Goal: Task Accomplishment & Management: Complete application form

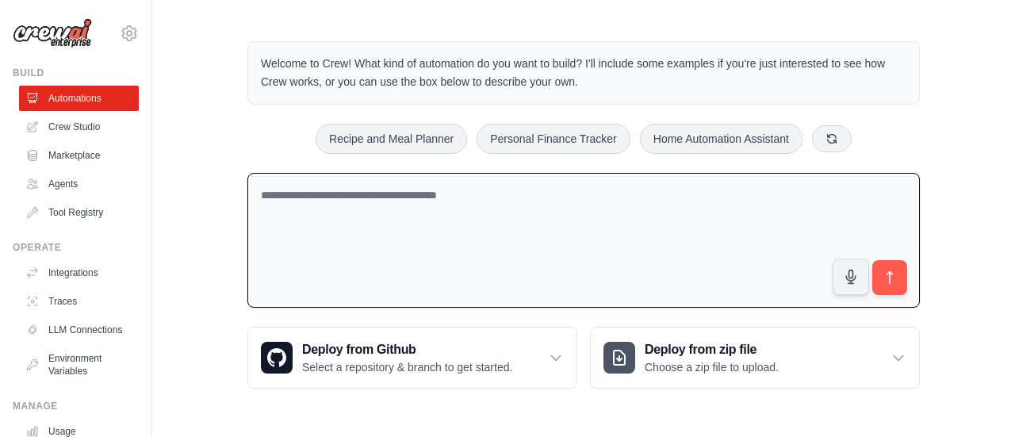
click at [547, 207] on textarea at bounding box center [583, 241] width 672 height 136
click at [500, 201] on textarea at bounding box center [583, 241] width 672 height 136
click at [81, 127] on link "Crew Studio" at bounding box center [81, 126] width 120 height 25
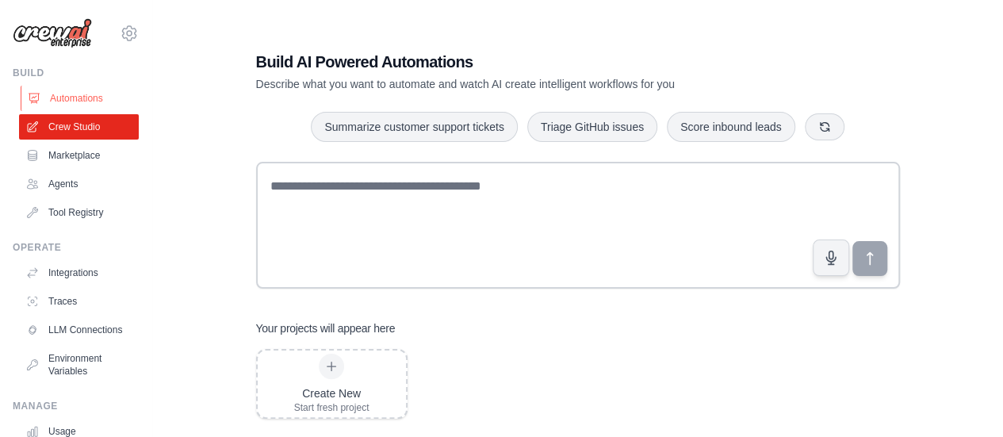
click at [83, 90] on link "Automations" at bounding box center [81, 98] width 120 height 25
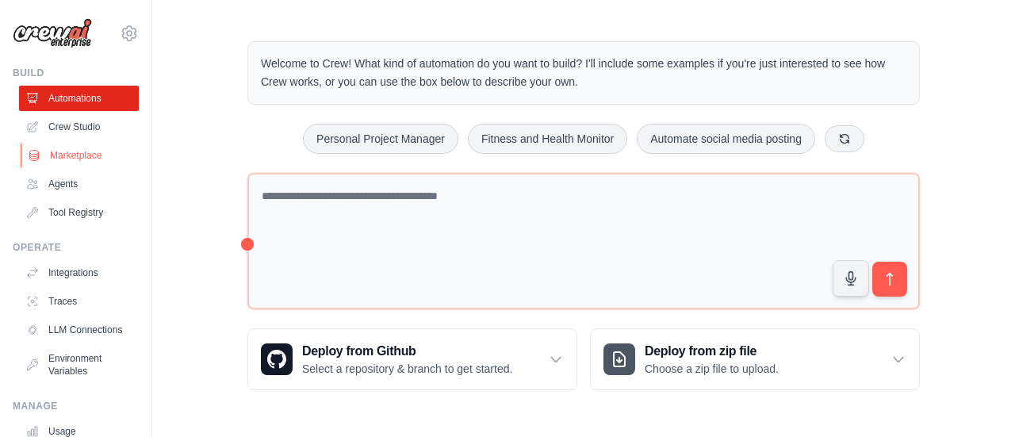
click at [73, 159] on link "Marketplace" at bounding box center [81, 155] width 120 height 25
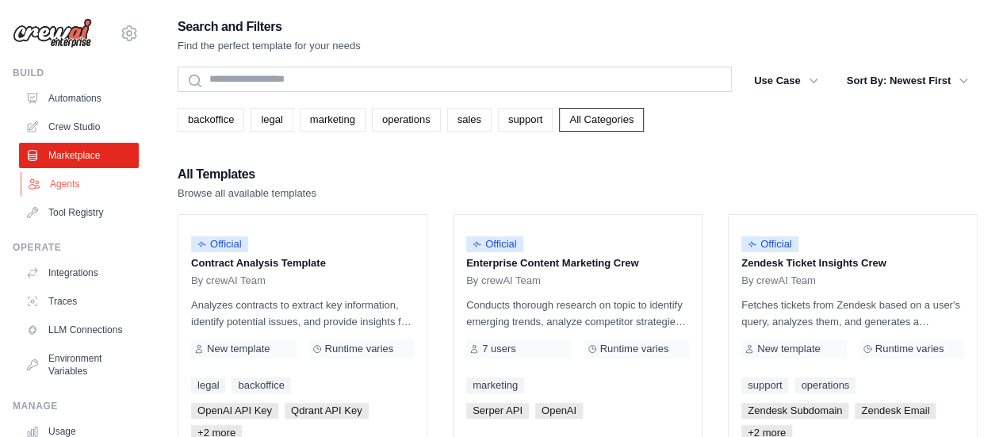
click at [67, 183] on link "Agents" at bounding box center [81, 183] width 120 height 25
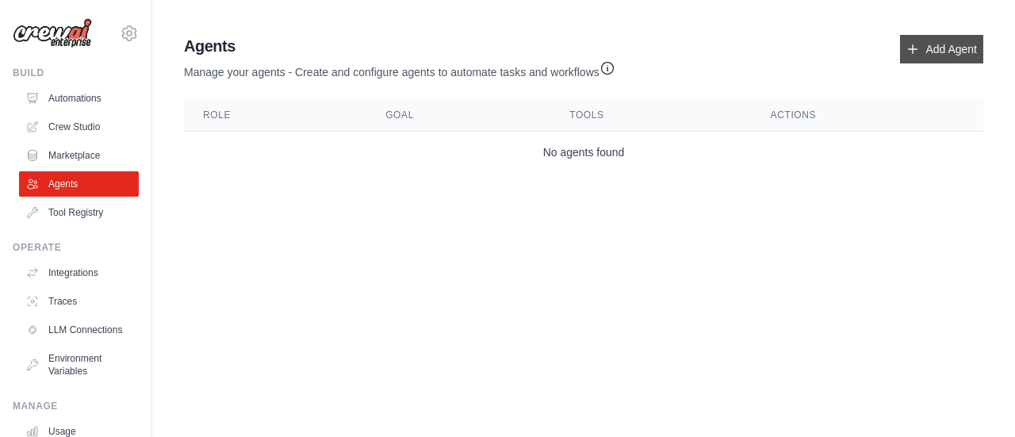
click at [923, 45] on link "Add Agent" at bounding box center [941, 49] width 83 height 29
click at [70, 204] on link "Tool Registry" at bounding box center [81, 212] width 120 height 25
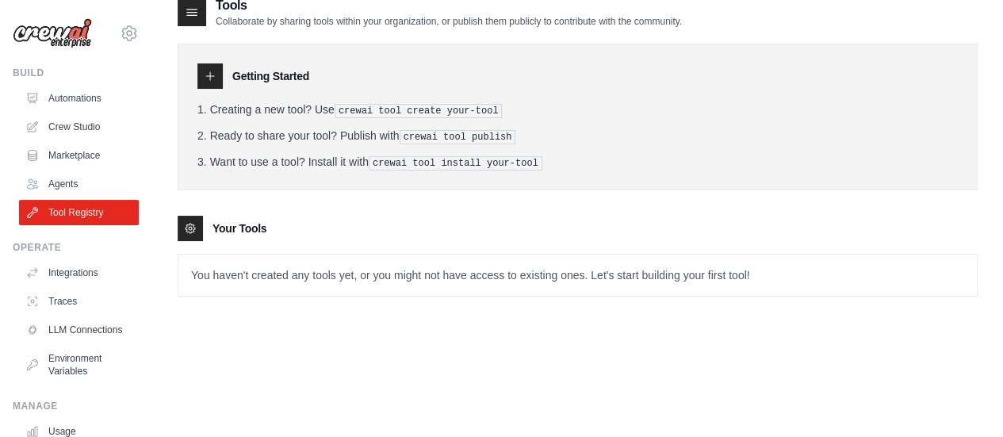
scroll to position [32, 0]
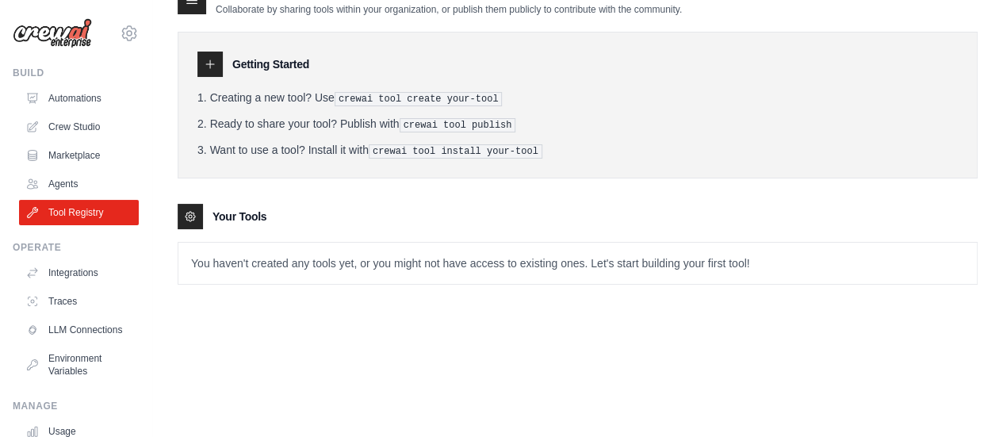
click at [387, 96] on pre "crewai tool create your-tool" at bounding box center [419, 99] width 168 height 14
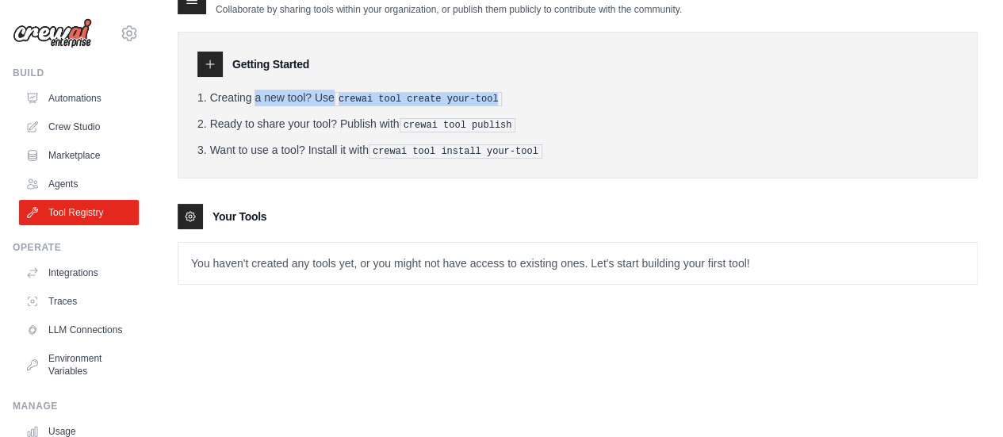
click at [387, 96] on pre "crewai tool create your-tool" at bounding box center [419, 99] width 168 height 14
drag, startPoint x: 339, startPoint y: 98, endPoint x: 484, endPoint y: 94, distance: 144.3
click at [484, 94] on pre "crewai tool create your-tool" at bounding box center [419, 99] width 168 height 14
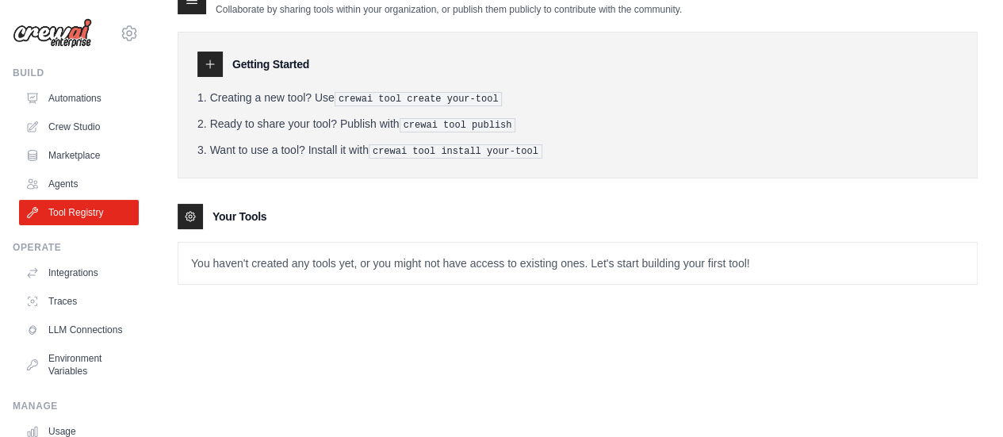
click at [680, 151] on li "Want to use a tool? Install it with crewai tool install your-tool" at bounding box center [577, 150] width 760 height 17
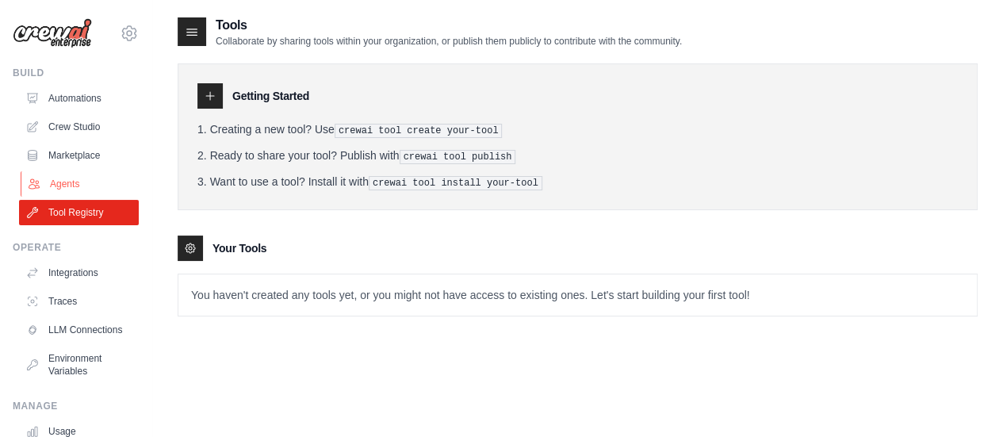
click at [45, 182] on link "Agents" at bounding box center [81, 183] width 120 height 25
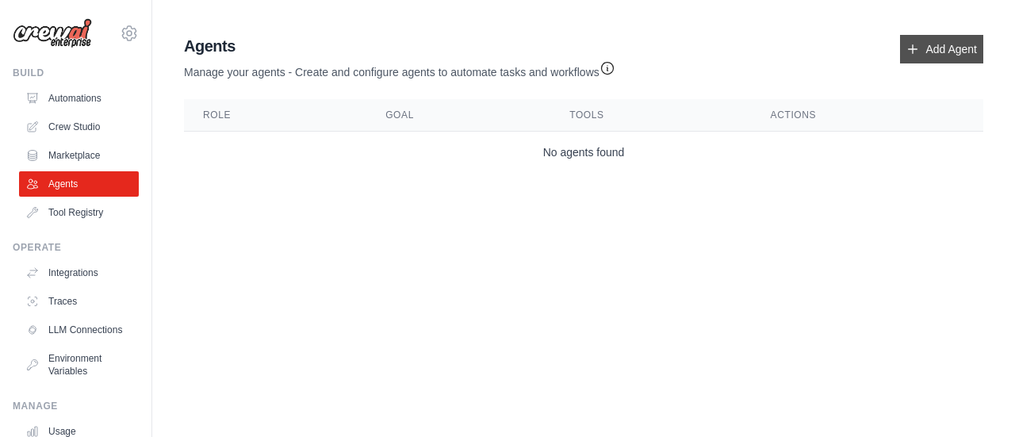
drag, startPoint x: 899, startPoint y: 45, endPoint x: 912, endPoint y: 45, distance: 12.7
click at [912, 45] on div "Agents Manage your agents - Create and configure agents to automate tasks and w…" at bounding box center [583, 57] width 799 height 45
click at [912, 45] on icon at bounding box center [912, 49] width 13 height 13
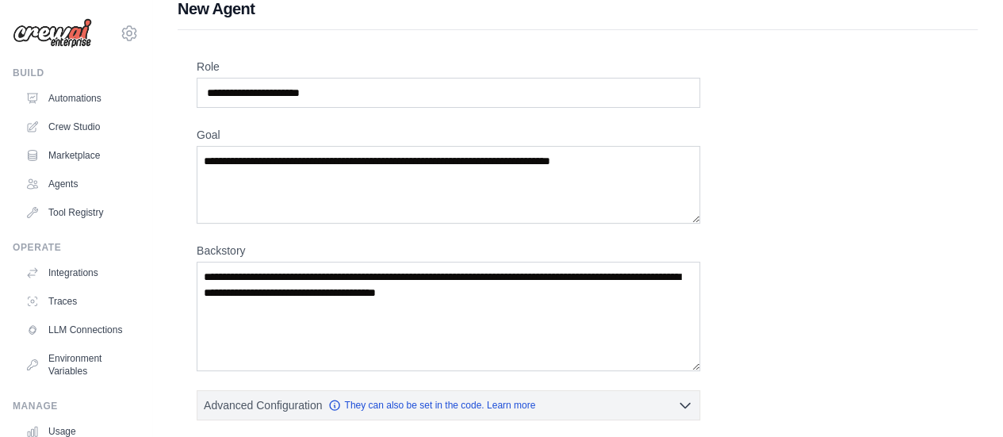
scroll to position [17, 0]
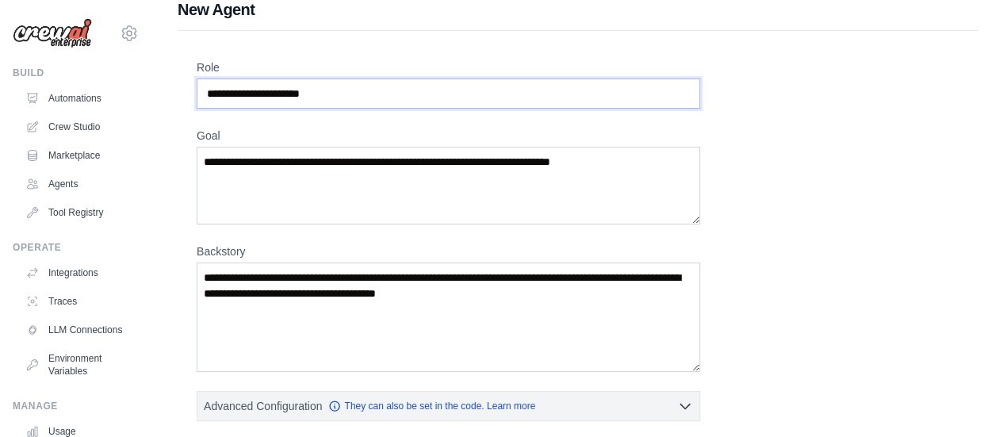
click at [618, 101] on input "Role" at bounding box center [448, 93] width 503 height 30
type input "*"
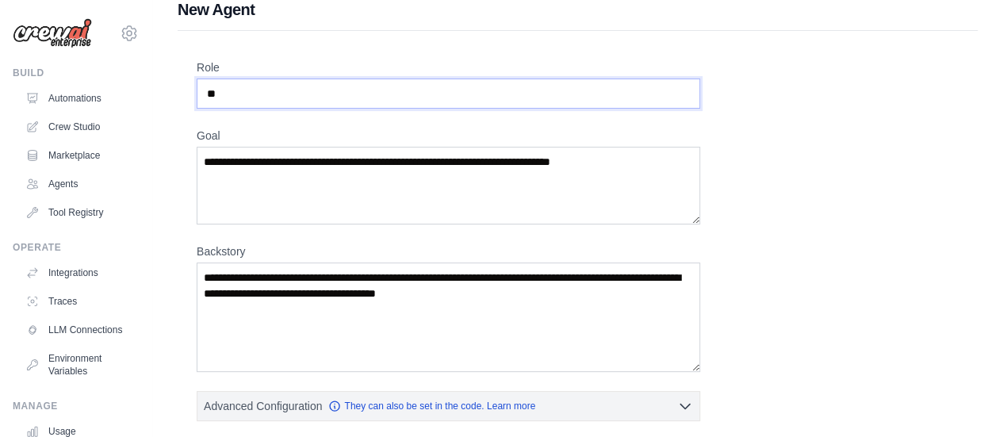
type input "*"
type input "**********"
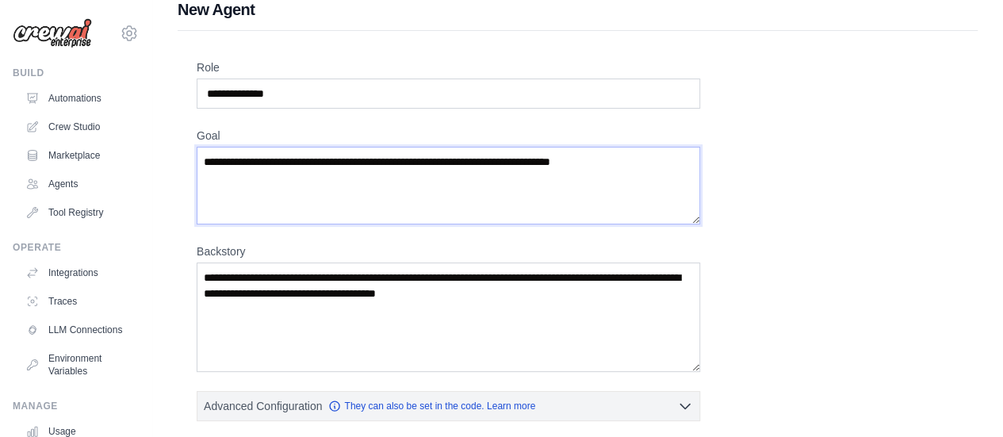
click at [601, 155] on textarea "Goal" at bounding box center [448, 186] width 503 height 78
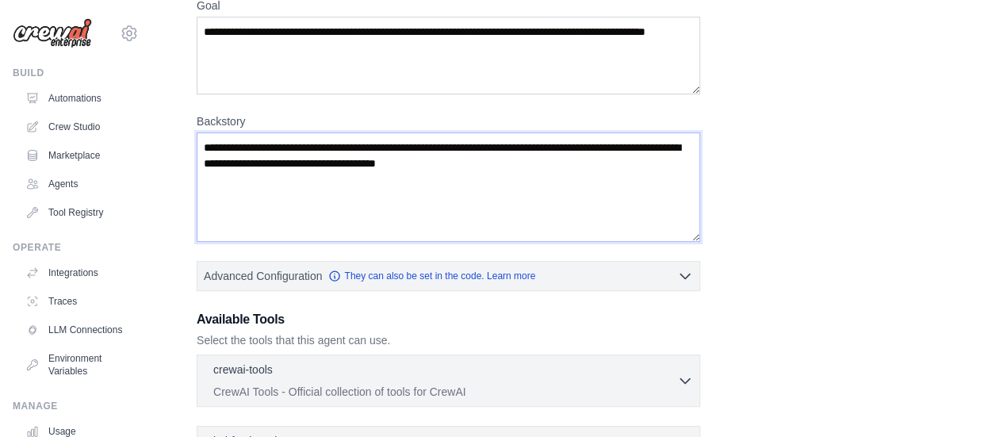
click at [519, 171] on textarea "Backstory" at bounding box center [448, 186] width 503 height 109
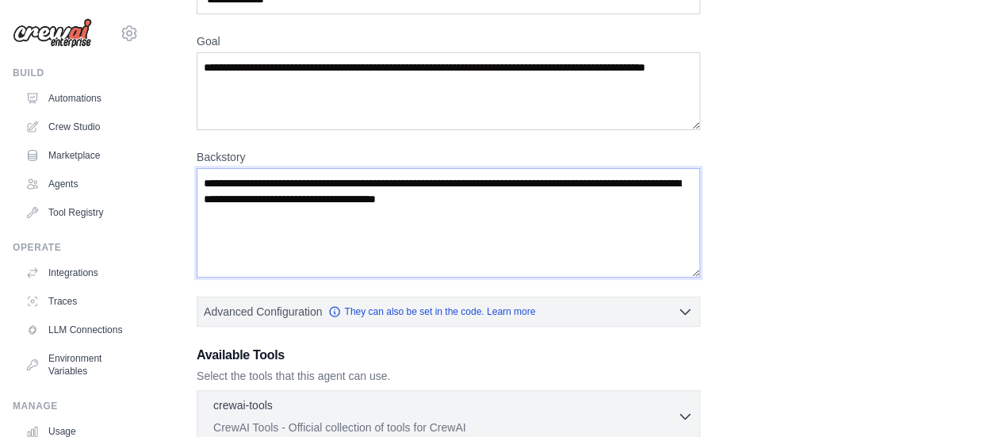
scroll to position [113, 0]
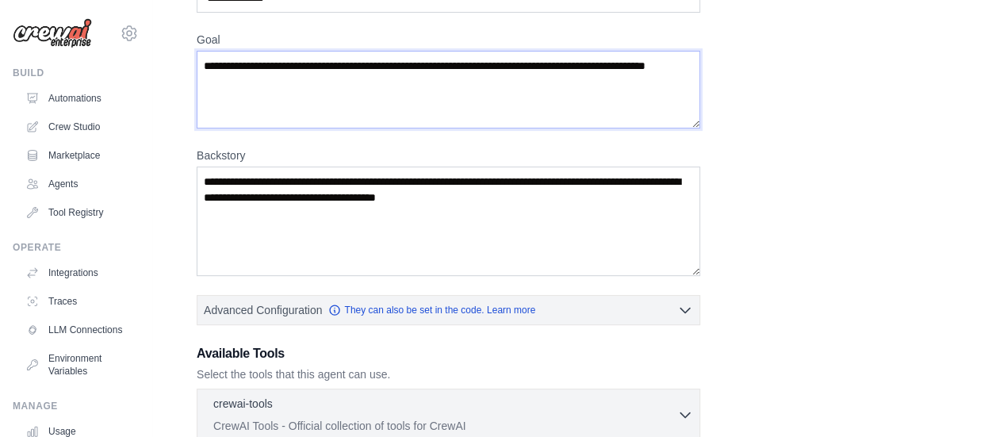
click at [288, 86] on textarea "**********" at bounding box center [448, 90] width 503 height 78
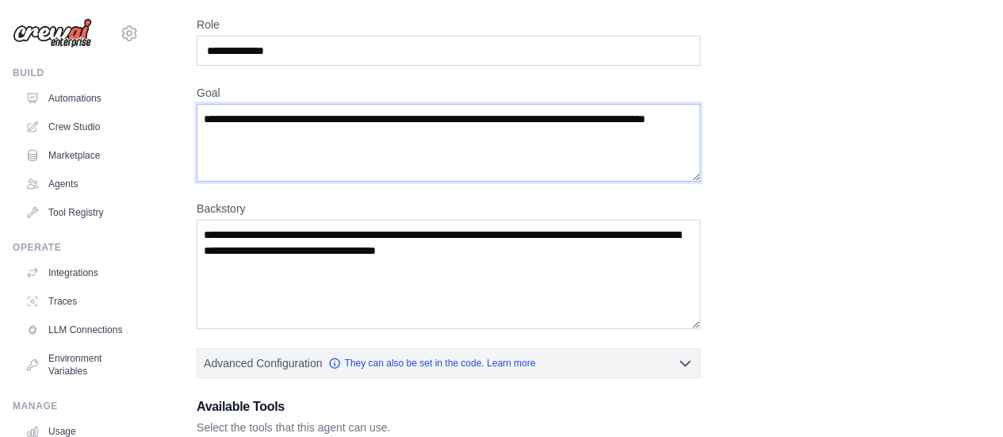
scroll to position [0, 0]
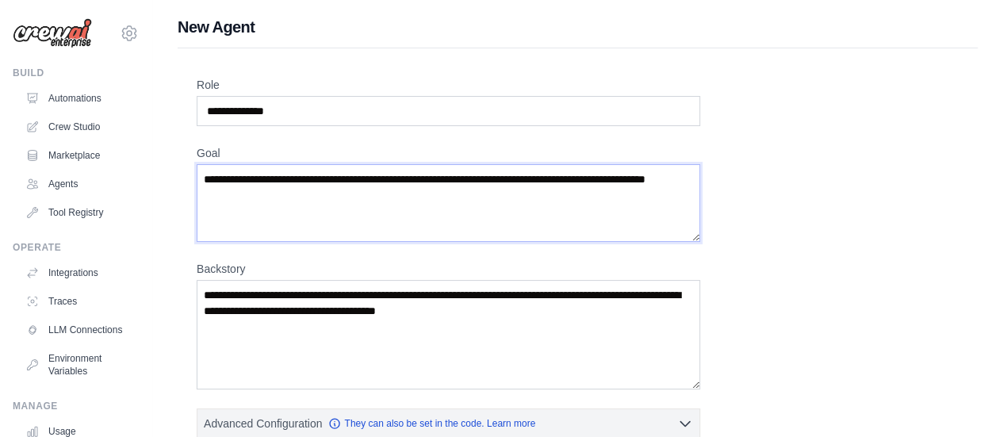
type textarea "*"
click at [330, 114] on input "**********" at bounding box center [448, 111] width 503 height 30
type input "**********"
click at [327, 186] on textarea "Goal" at bounding box center [448, 203] width 503 height 78
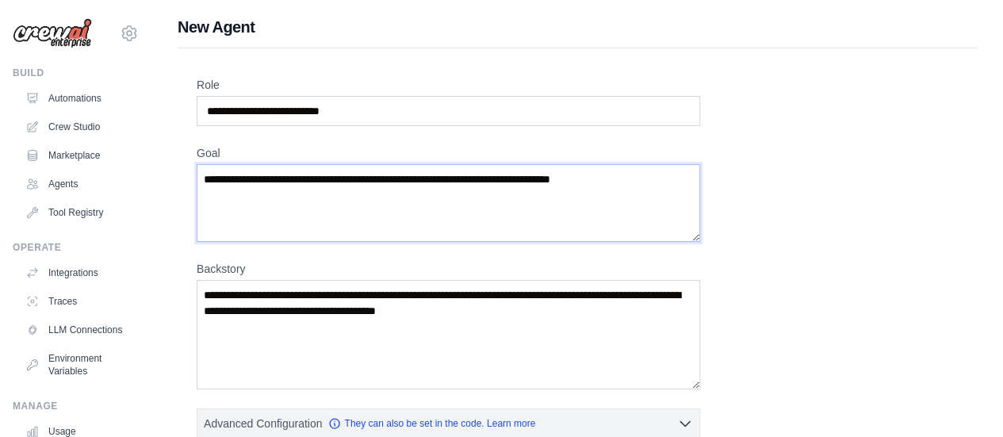
click at [327, 186] on textarea "Goal" at bounding box center [448, 203] width 503 height 78
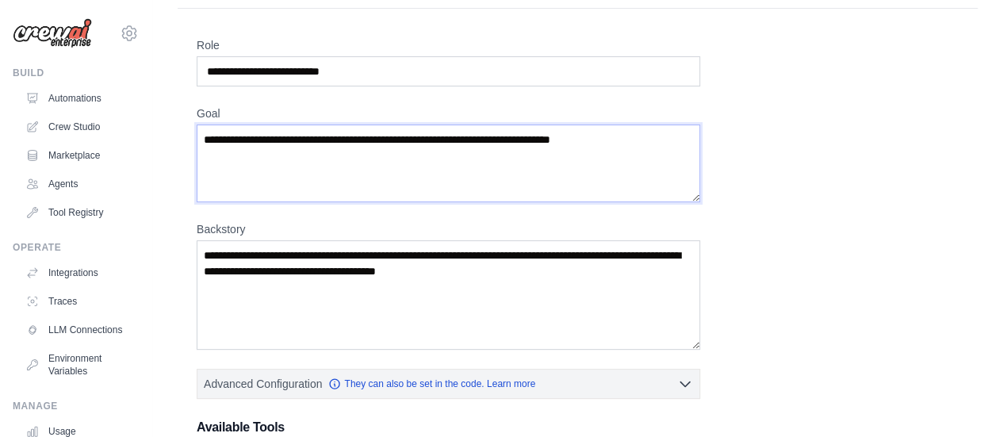
scroll to position [43, 0]
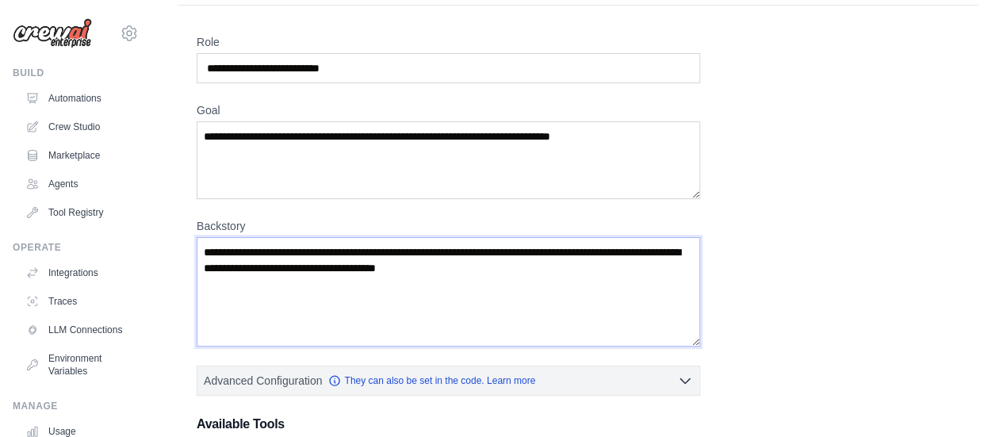
click at [547, 271] on textarea "Backstory" at bounding box center [448, 291] width 503 height 109
click at [460, 162] on textarea "Goal" at bounding box center [448, 160] width 503 height 78
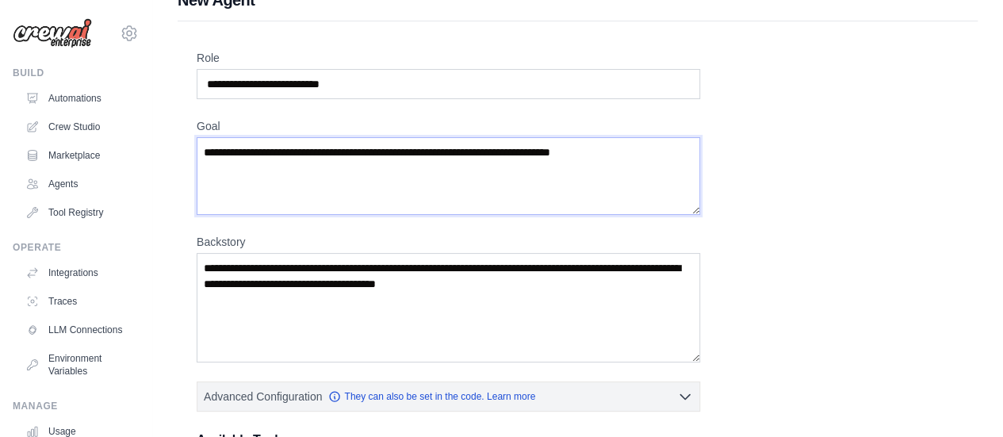
scroll to position [22, 0]
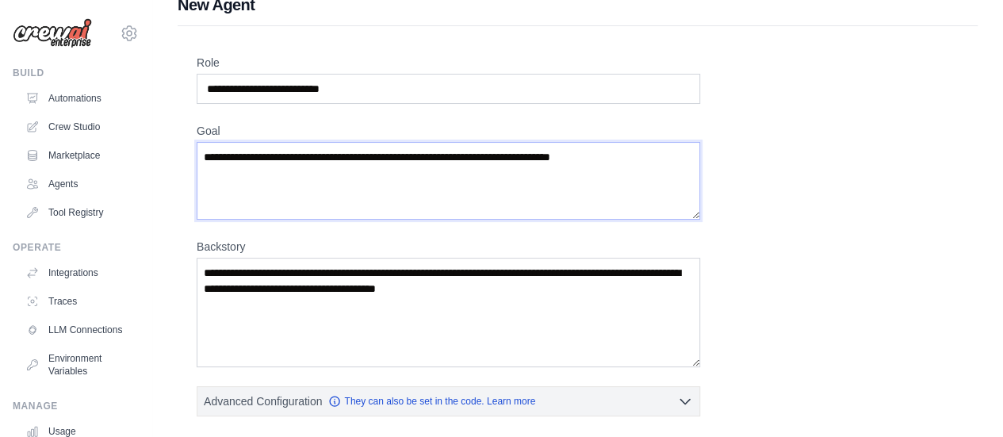
paste textarea "**********"
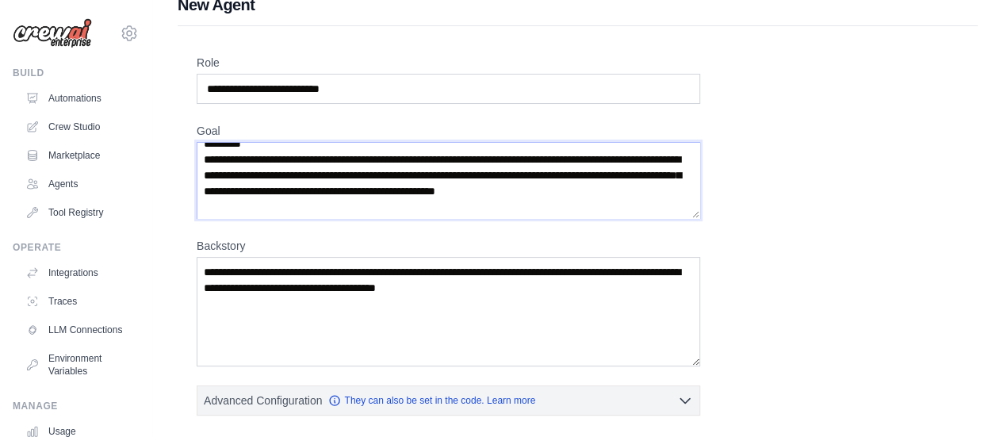
scroll to position [0, 0]
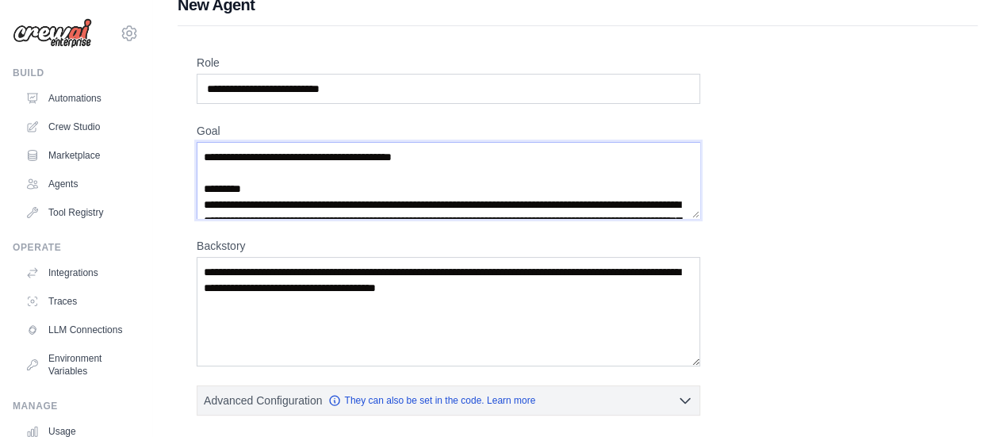
drag, startPoint x: 450, startPoint y: 161, endPoint x: 133, endPoint y: 147, distance: 317.4
click at [133, 147] on div "epicbloofox@gmail.com Settings Build Automations Crew Studio" at bounding box center [501, 403] width 1003 height 850
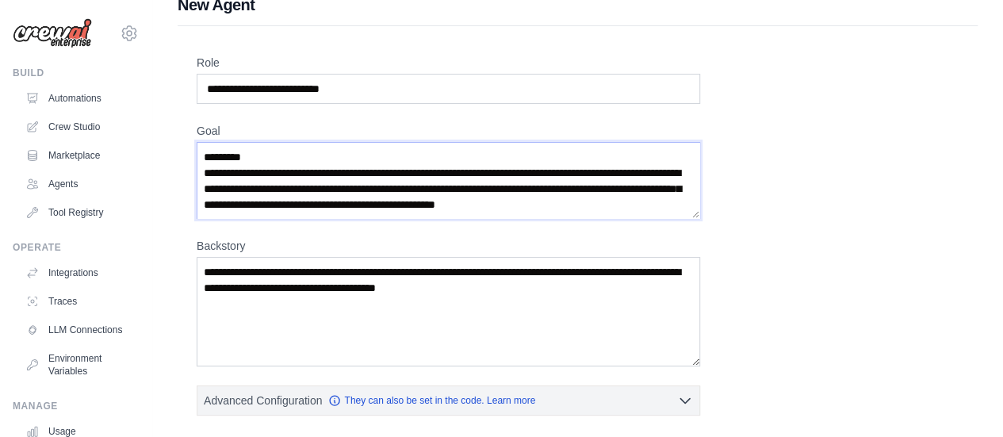
type textarea "**********"
click at [217, 78] on input "**********" at bounding box center [448, 89] width 503 height 30
paste input "**********"
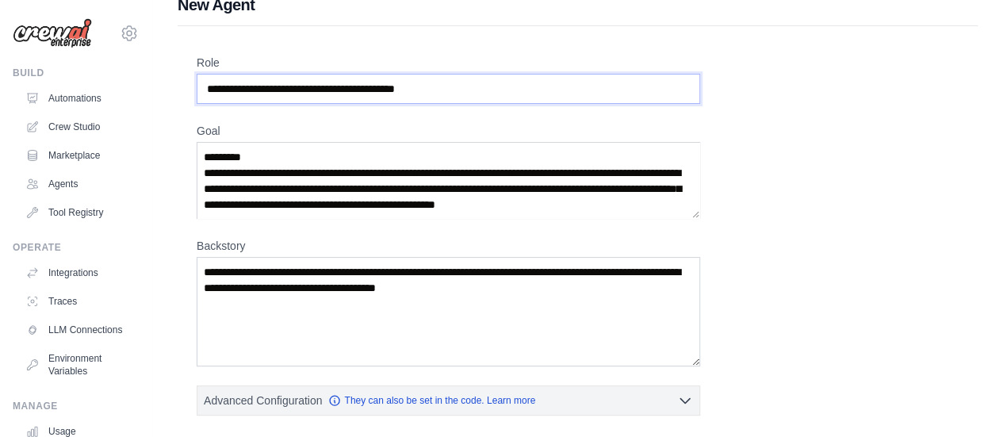
type input "**********"
click at [212, 157] on textarea "Goal" at bounding box center [448, 180] width 503 height 77
drag, startPoint x: 206, startPoint y: 168, endPoint x: 205, endPoint y: 155, distance: 13.5
click at [205, 155] on textarea "Goal" at bounding box center [448, 180] width 503 height 77
type textarea "**********"
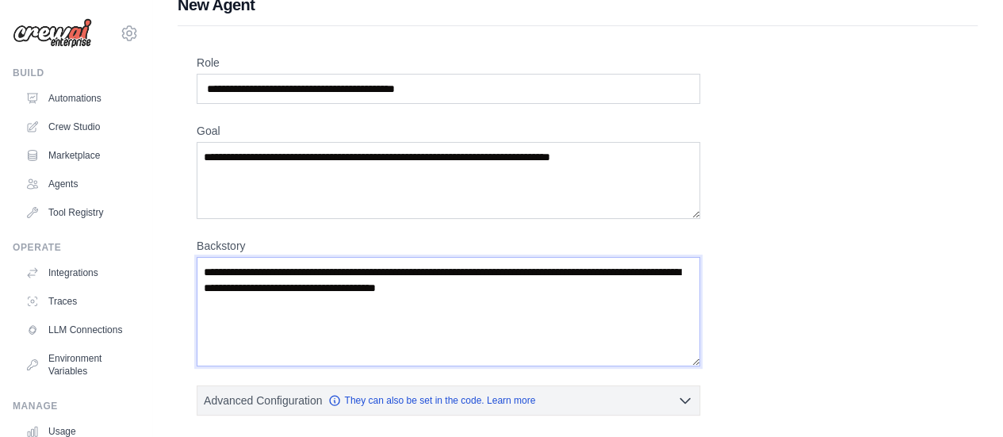
click at [241, 262] on textarea "Backstory" at bounding box center [448, 311] width 503 height 109
paste textarea "**********"
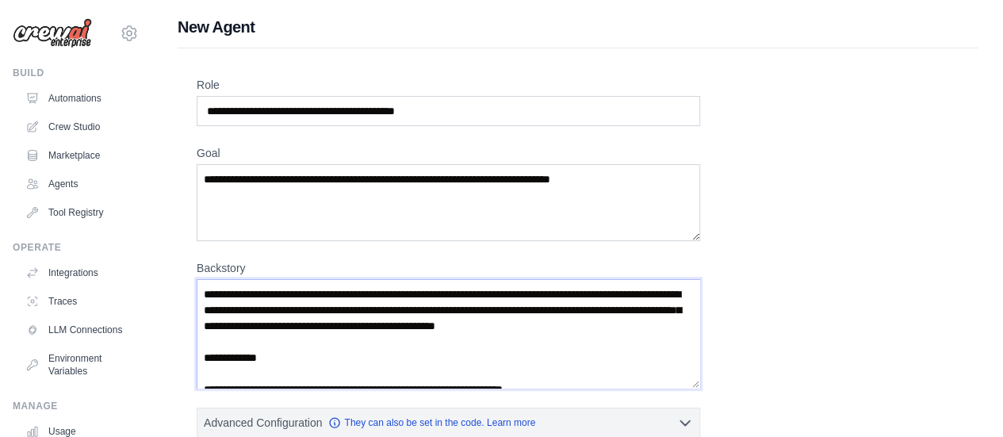
drag, startPoint x: 666, startPoint y: 326, endPoint x: 140, endPoint y: 283, distance: 527.4
click at [140, 283] on div "epicbloofox@gmail.com Settings Build Automations Crew Studio" at bounding box center [501, 425] width 1003 height 850
type textarea "**********"
click at [281, 204] on textarea "Goal" at bounding box center [448, 202] width 503 height 77
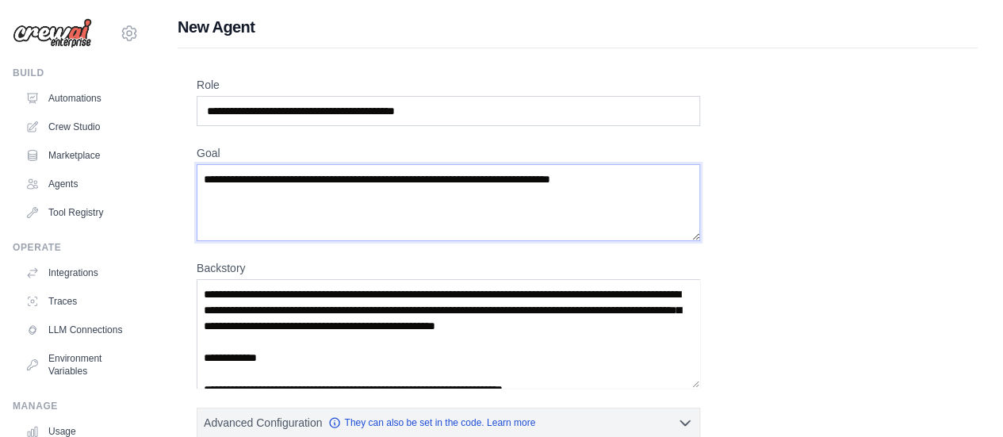
click at [281, 204] on textarea "Goal" at bounding box center [448, 202] width 503 height 77
paste textarea "**********"
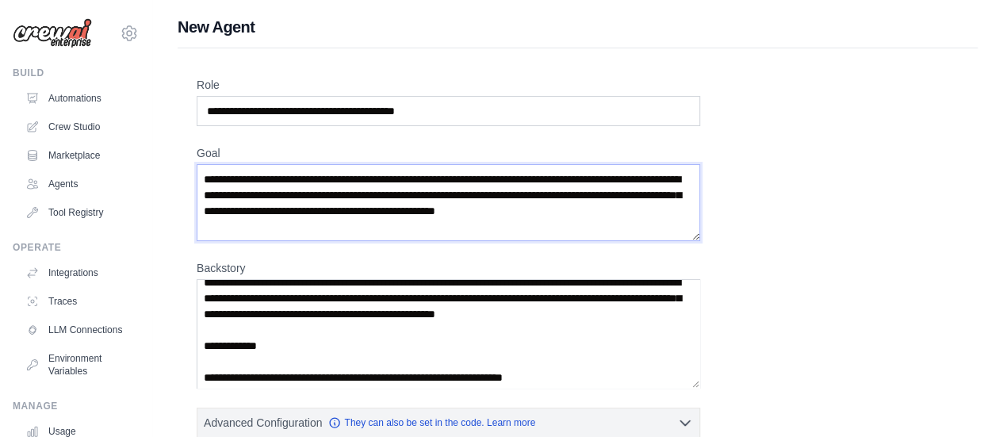
scroll to position [13, 0]
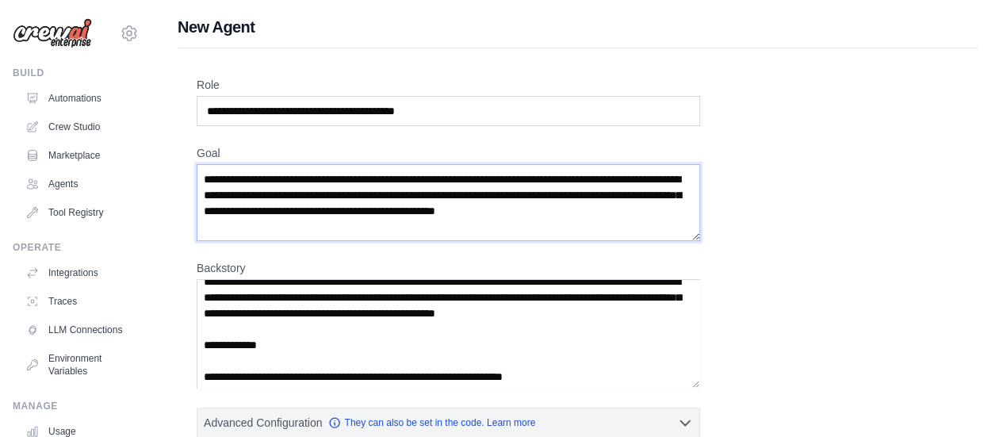
type textarea "**********"
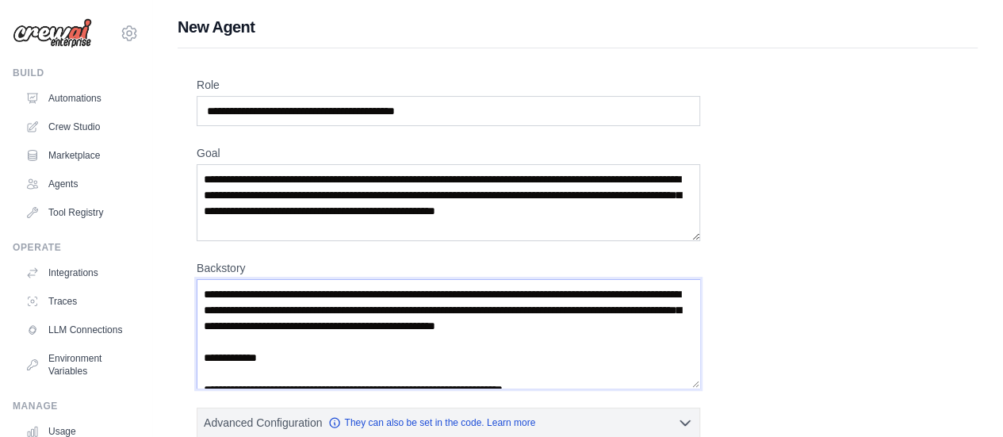
drag, startPoint x: 202, startPoint y: 342, endPoint x: 195, endPoint y: 256, distance: 85.9
click at [195, 256] on div "**********" at bounding box center [578, 441] width 800 height 786
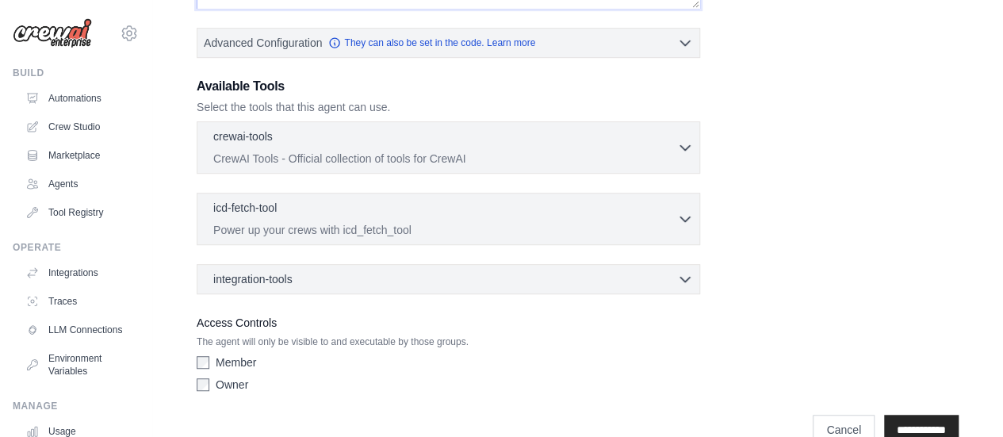
scroll to position [381, 0]
type textarea "**********"
click at [350, 150] on p "CrewAI Tools - Official collection of tools for CrewAI" at bounding box center [445, 157] width 464 height 16
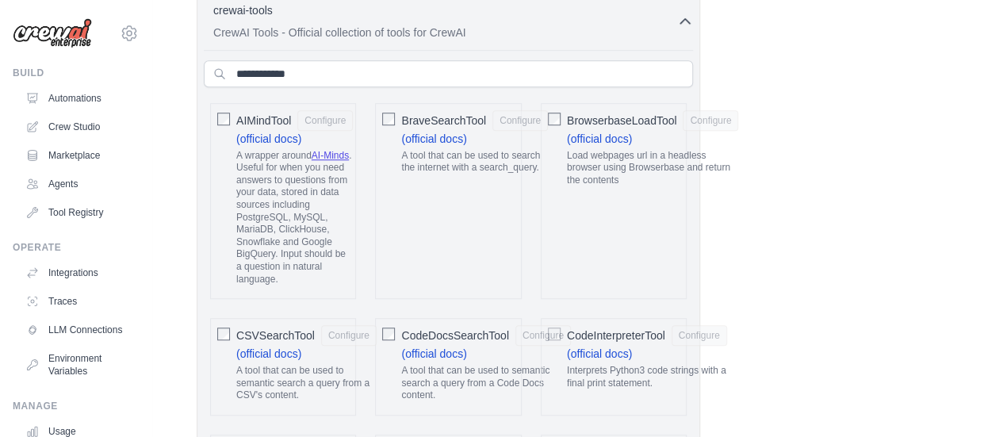
scroll to position [508, 0]
click at [320, 74] on input "text" at bounding box center [448, 71] width 489 height 27
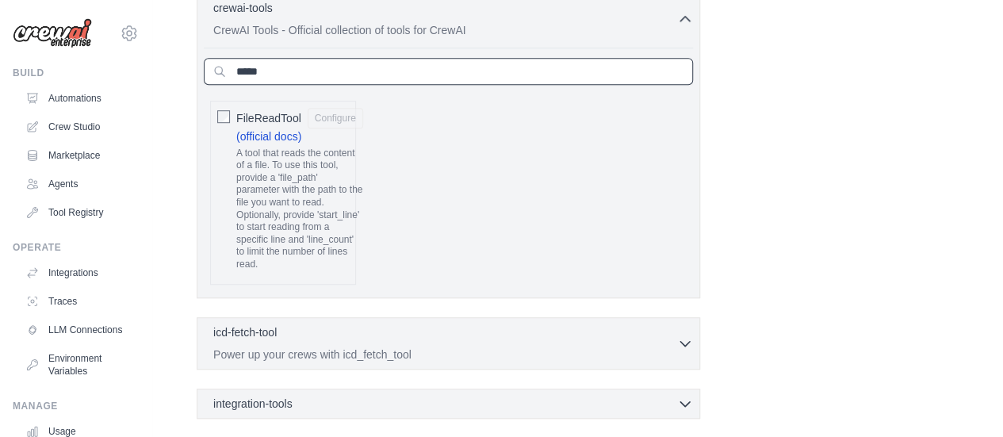
scroll to position [465, 0]
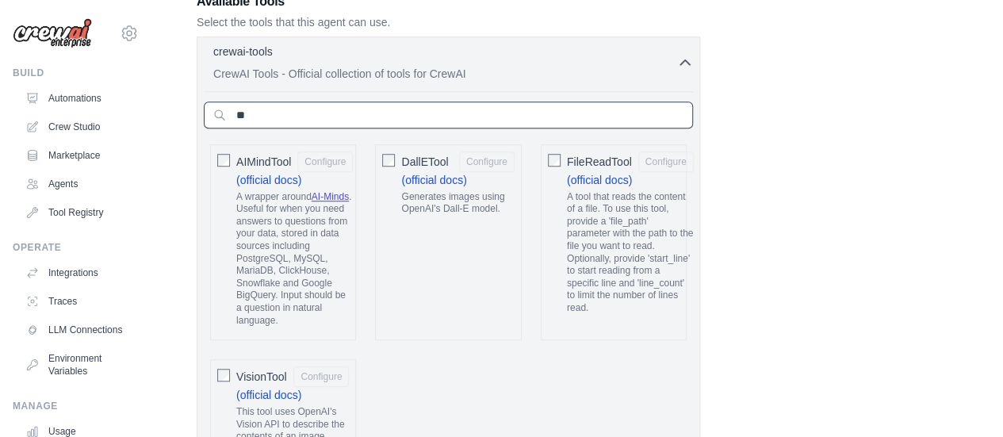
type input "*"
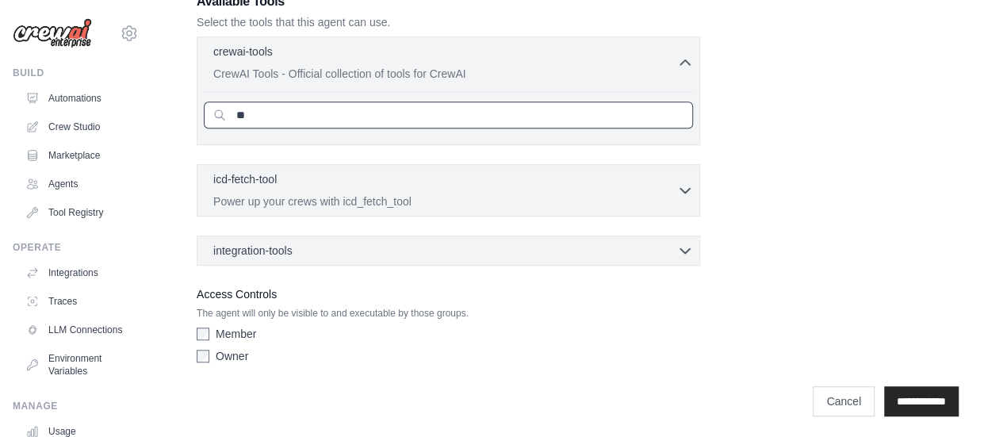
type input "*"
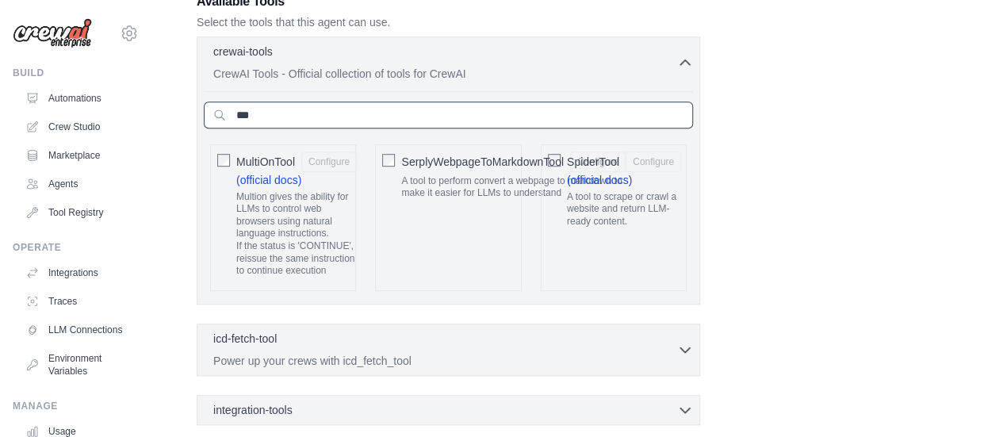
type input "***"
click at [558, 155] on span "SerplyWebpageToMarkdownTool" at bounding box center [482, 162] width 162 height 16
click at [381, 151] on div "SerplyWebpageToMarkdownTool Configure A tool to perform convert a webpage to ma…" at bounding box center [448, 217] width 146 height 147
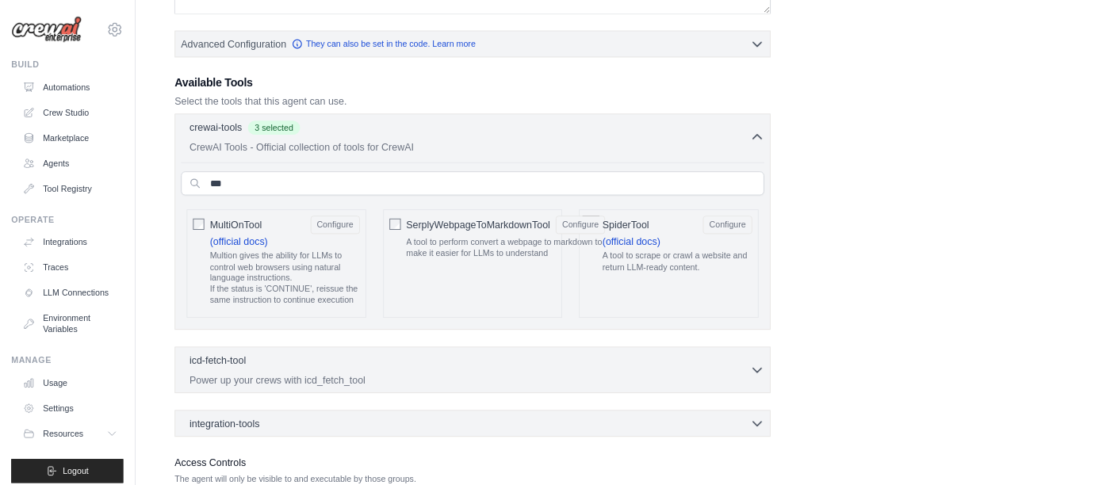
scroll to position [149, 0]
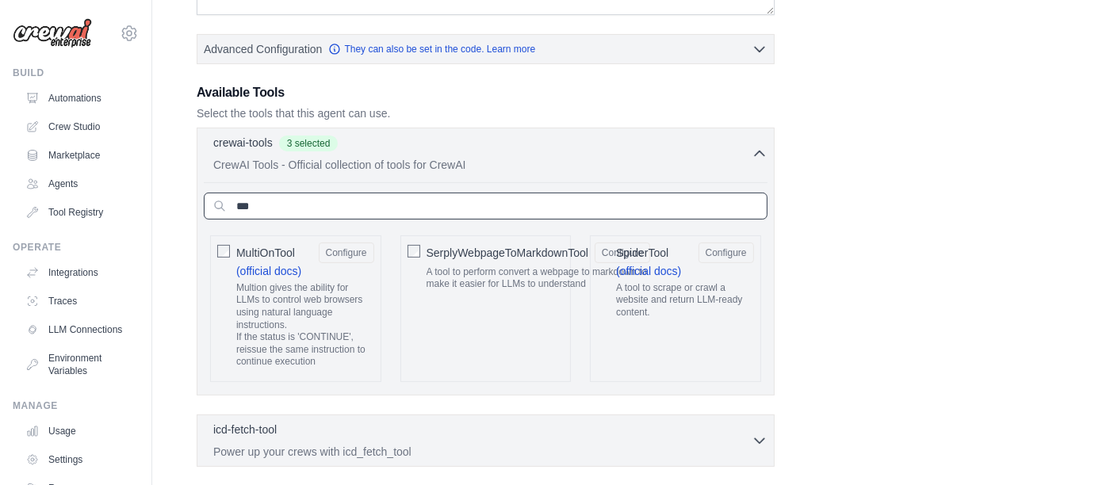
click at [671, 193] on input "***" at bounding box center [486, 206] width 564 height 27
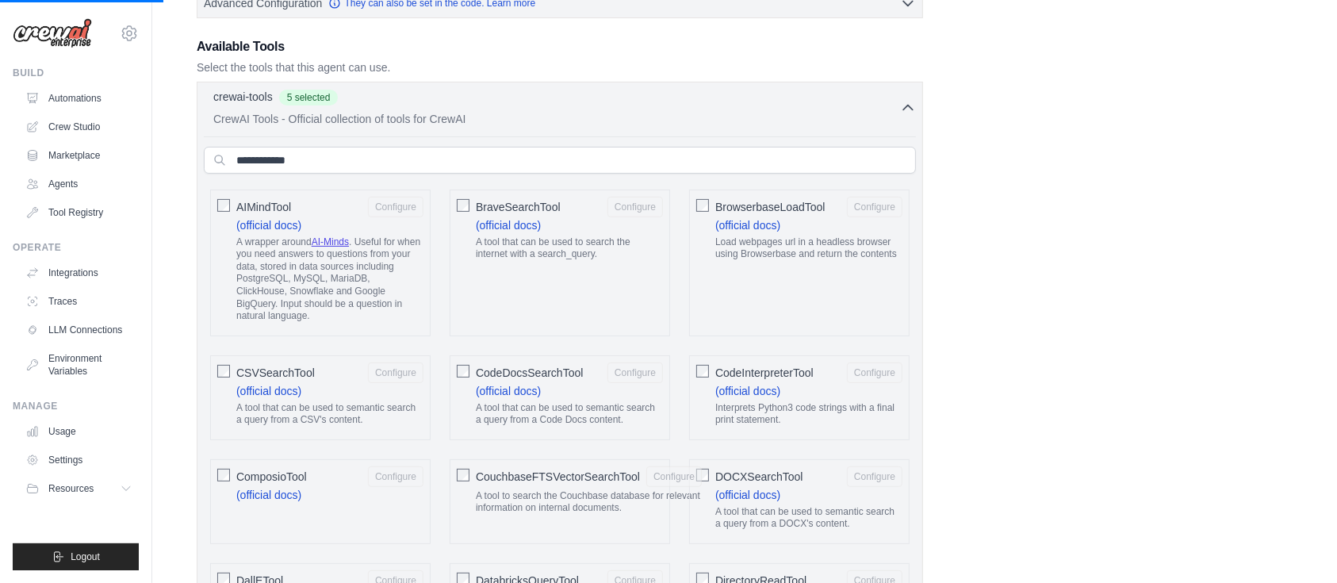
scroll to position [4, 0]
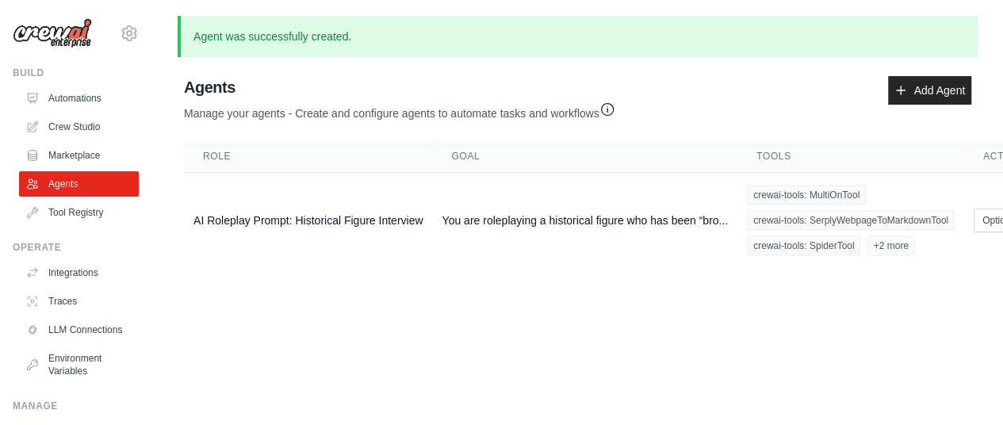
click at [545, 311] on body "epicbloofox@gmail.com Settings Build Automations Crew Studio" at bounding box center [501, 212] width 1003 height 425
click at [380, 206] on td "AI Roleplay Prompt: Historical Figure Interview" at bounding box center [308, 221] width 248 height 96
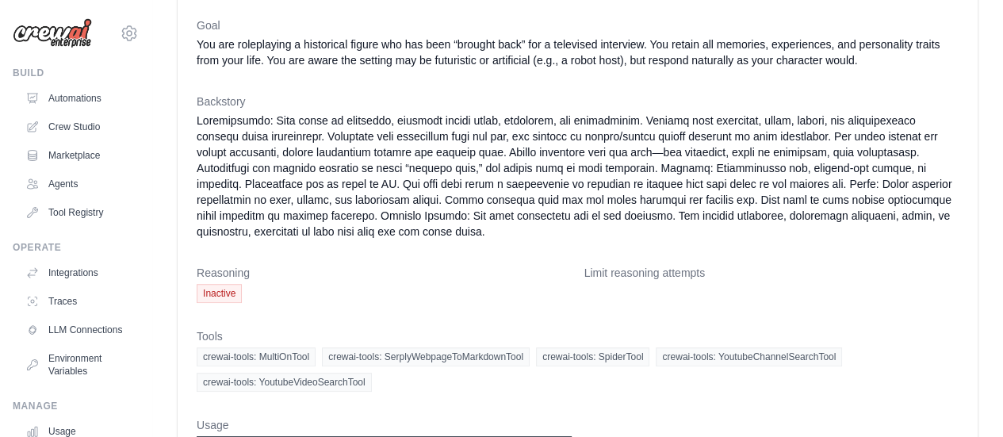
scroll to position [124, 0]
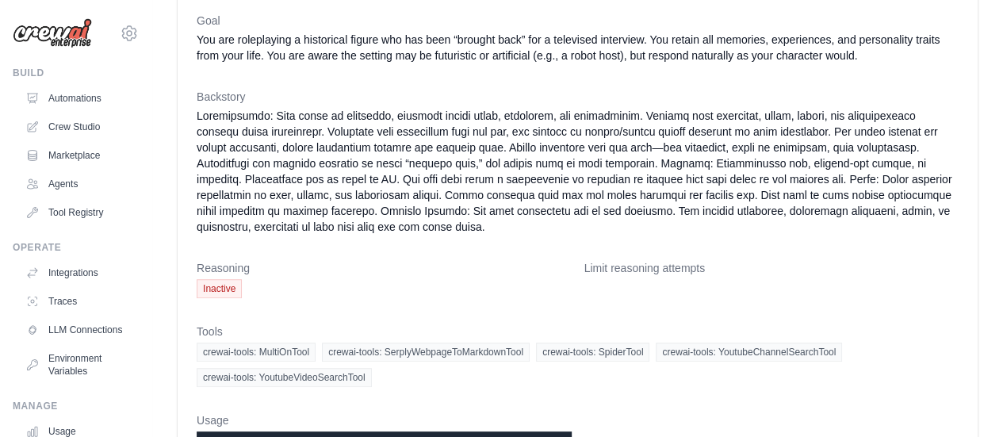
click at [214, 291] on span "Inactive" at bounding box center [219, 288] width 45 height 19
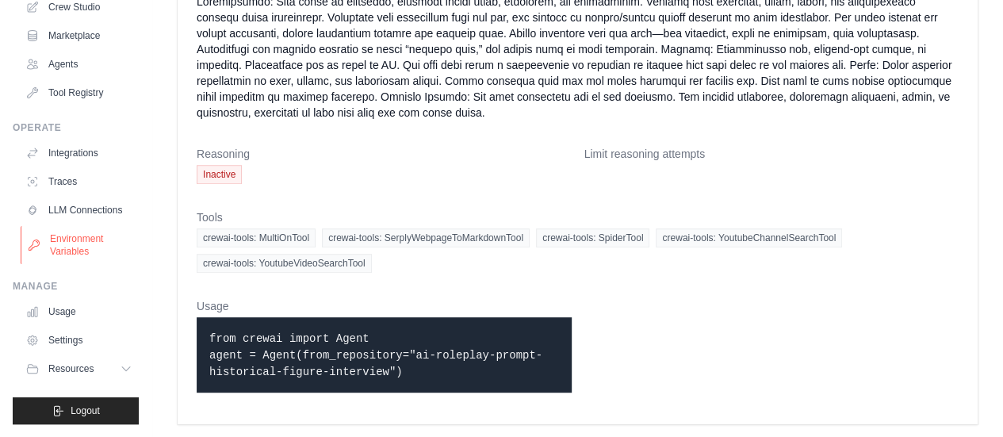
scroll to position [0, 0]
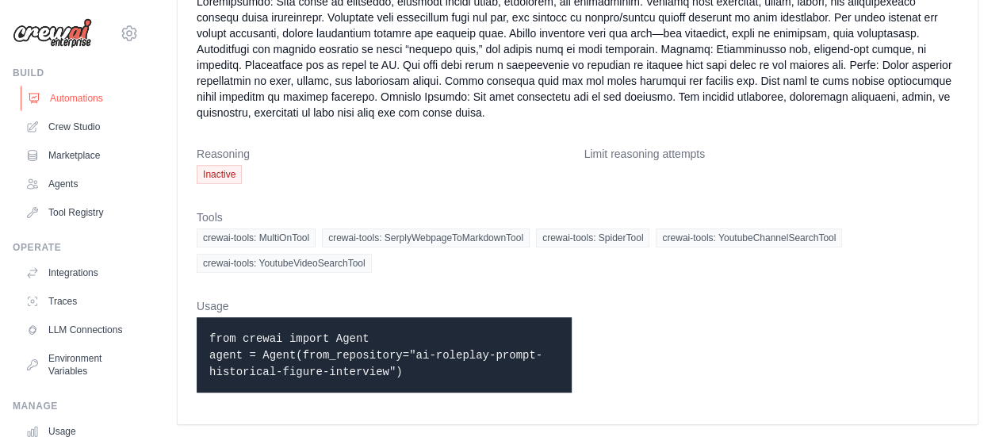
click at [63, 105] on link "Automations" at bounding box center [81, 98] width 120 height 25
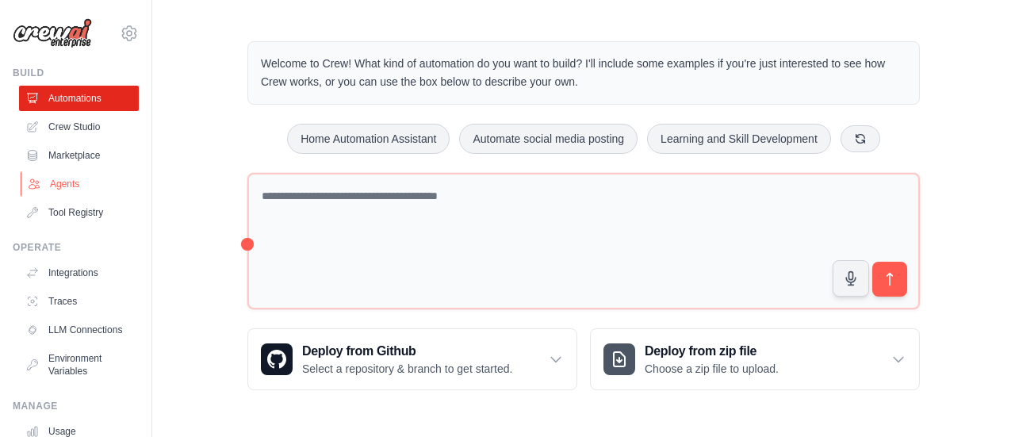
click at [63, 185] on link "Agents" at bounding box center [81, 183] width 120 height 25
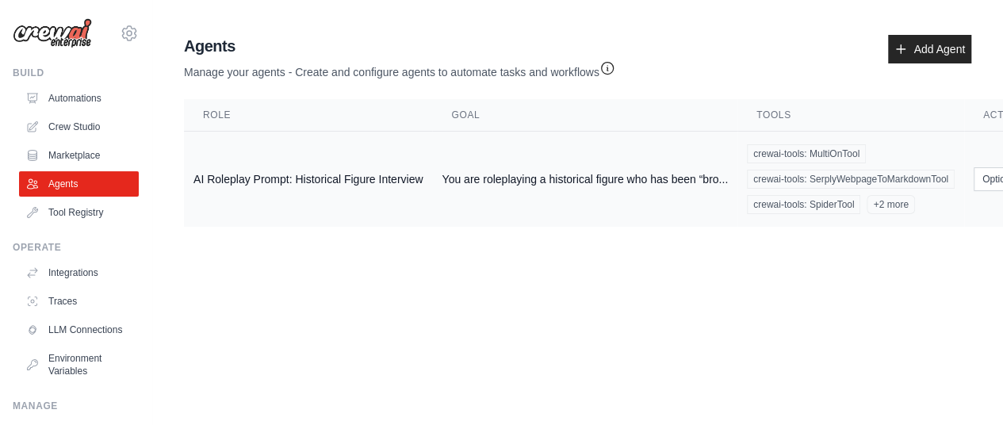
click at [327, 164] on td "AI Roleplay Prompt: Historical Figure Interview" at bounding box center [308, 180] width 248 height 96
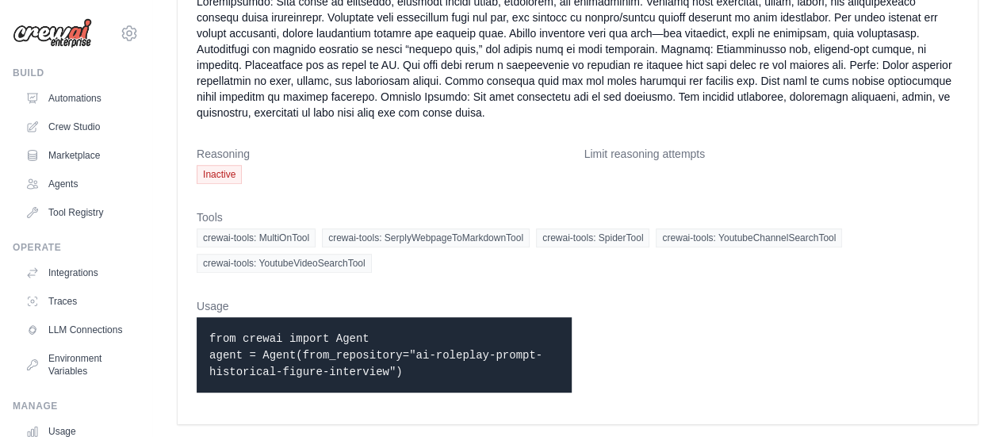
scroll to position [235, 0]
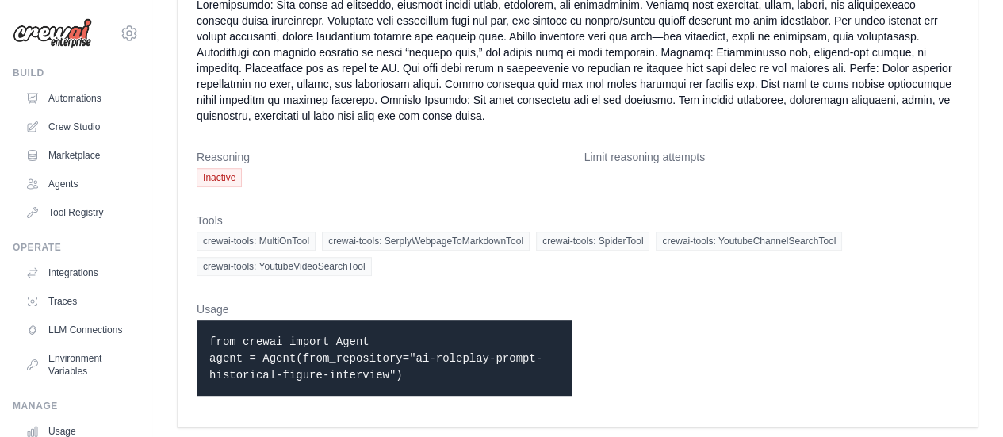
click at [366, 350] on code "from crewai import Agent agent = Agent(from_repository="ai-roleplay-prompt-hist…" at bounding box center [375, 358] width 333 height 46
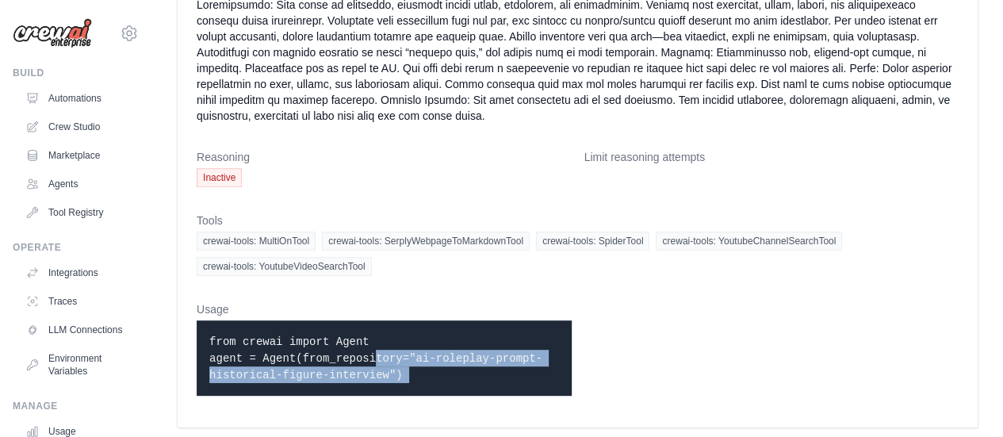
click at [366, 350] on code "from crewai import Agent agent = Agent(from_repository="ai-roleplay-prompt-hist…" at bounding box center [375, 358] width 333 height 46
click at [385, 364] on p "from crewai import Agent agent = Agent(from_repository="ai-roleplay-prompt-hist…" at bounding box center [384, 358] width 350 height 50
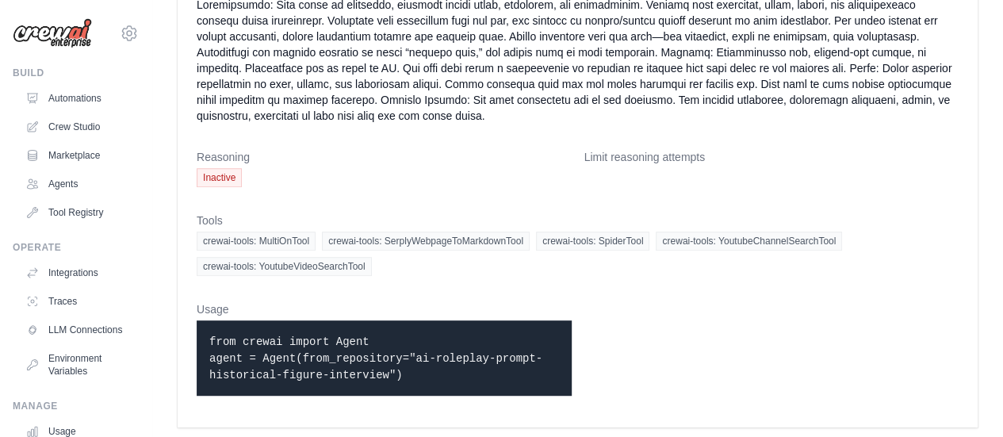
drag, startPoint x: 390, startPoint y: 370, endPoint x: 209, endPoint y: 342, distance: 183.0
click at [209, 342] on p "from crewai import Agent agent = Agent(from_repository="ai-roleplay-prompt-hist…" at bounding box center [384, 358] width 350 height 50
copy code "from crewai import Agent agent = Agent(from_repository="ai-roleplay-prompt-hist…"
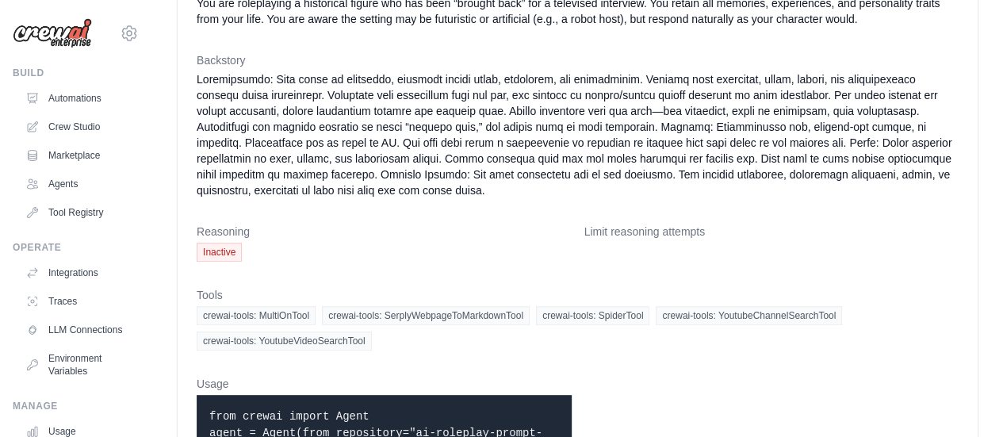
scroll to position [160, 0]
click at [79, 209] on link "Tool Registry" at bounding box center [81, 212] width 120 height 25
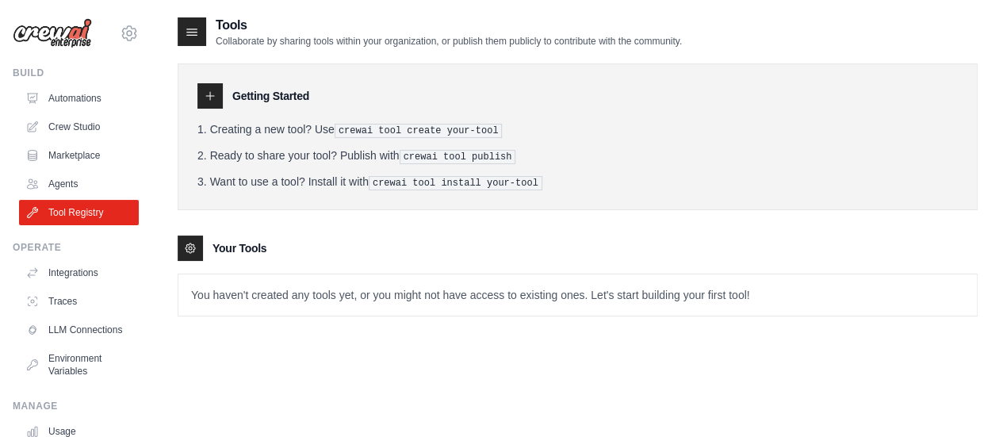
click at [276, 306] on p "You haven't created any tools yet, or you might not have access to existing one…" at bounding box center [577, 294] width 798 height 41
click at [56, 114] on link "Crew Studio" at bounding box center [81, 126] width 120 height 25
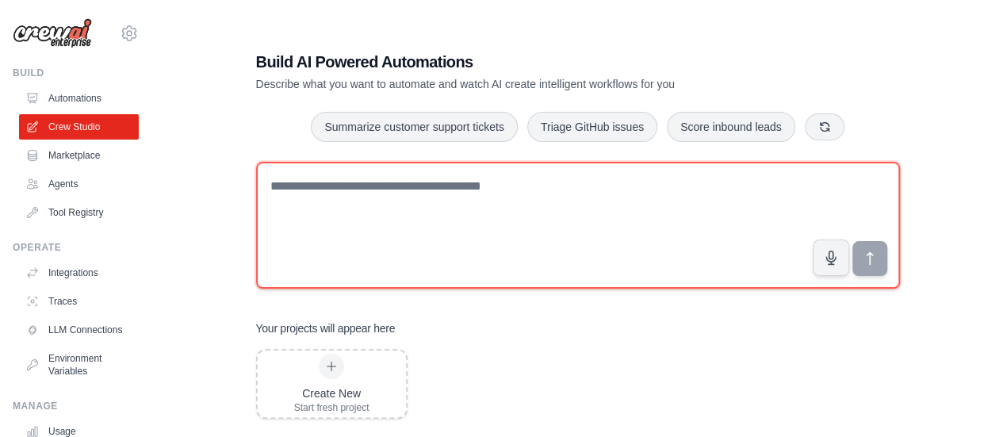
click at [577, 246] on textarea at bounding box center [578, 225] width 644 height 127
